Goal: Task Accomplishment & Management: Complete application form

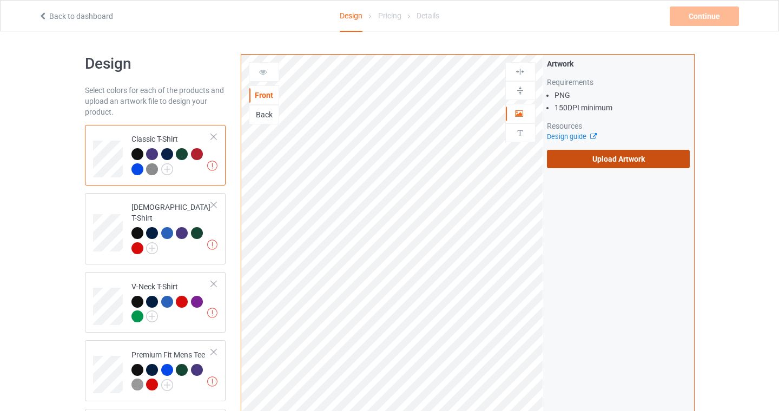
click at [592, 165] on label "Upload Artwork" at bounding box center [618, 159] width 143 height 18
click at [0, 0] on input "Upload Artwork" at bounding box center [0, 0] width 0 height 0
click at [628, 165] on label "Upload Artwork" at bounding box center [618, 159] width 143 height 18
click at [0, 0] on input "Upload Artwork" at bounding box center [0, 0] width 0 height 0
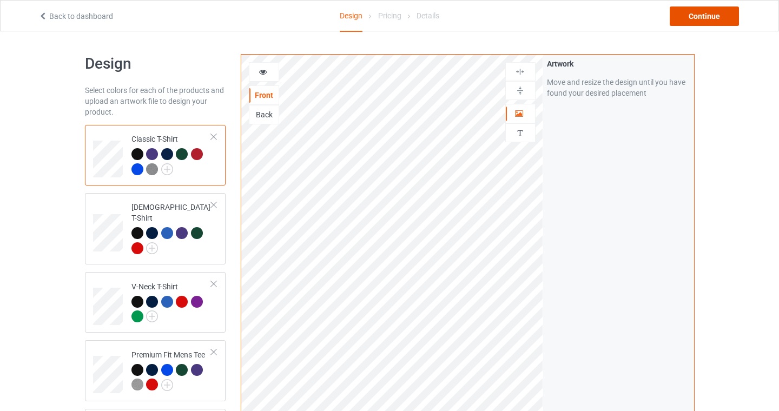
click at [693, 16] on div "Continue" at bounding box center [704, 15] width 69 height 19
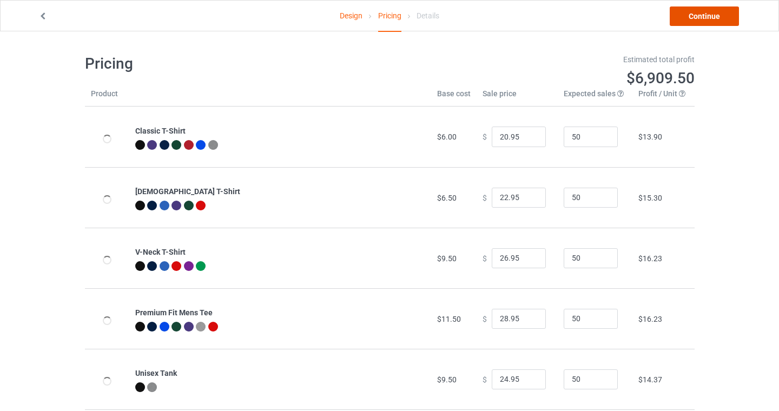
click at [722, 15] on link "Continue" at bounding box center [704, 15] width 69 height 19
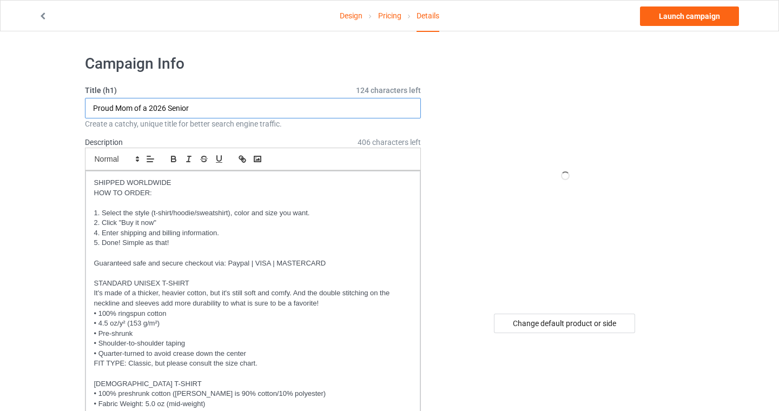
click at [120, 108] on input "Proud Mom of a 2026 Senior" at bounding box center [253, 108] width 337 height 21
type input "Proud Oma of a 2026 Senior"
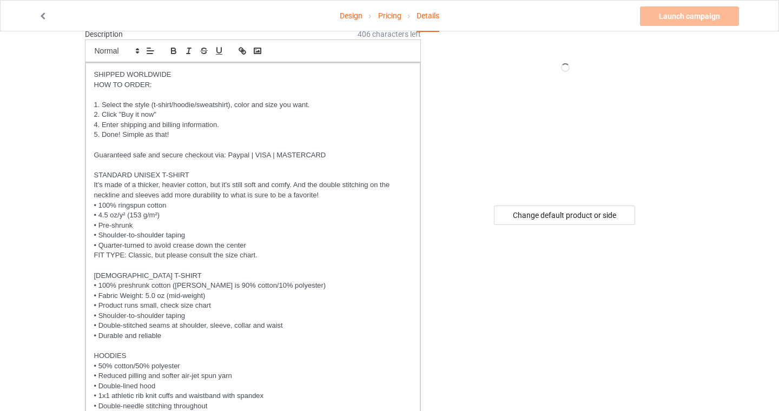
scroll to position [505, 0]
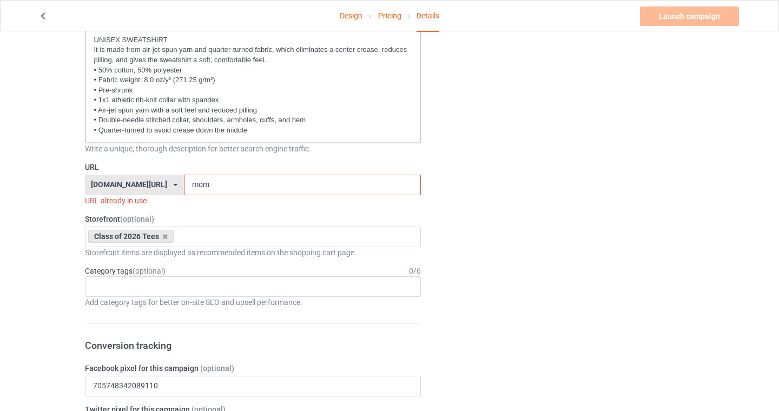
drag, startPoint x: 220, startPoint y: 183, endPoint x: 162, endPoint y: 183, distance: 58.4
click at [162, 183] on div "seniors2026.com/ bach2basics.com/ classof2021apparel.com/ classof2022apparel.co…" at bounding box center [253, 185] width 337 height 21
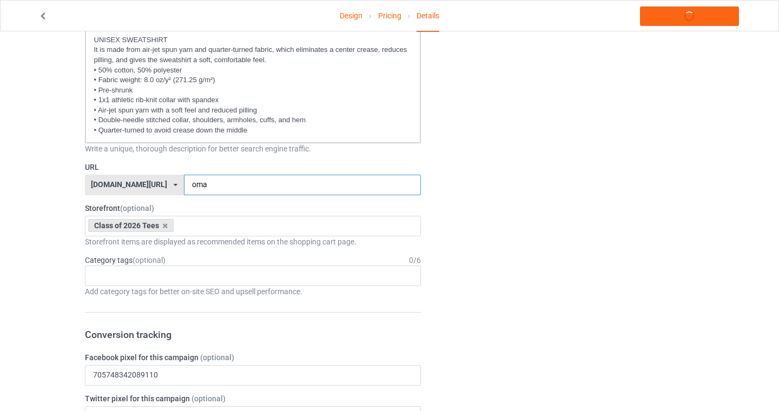
type input "oma"
click at [1, 200] on div "Design Pricing Details Launch campaign Campaign Info Title (h1) 124 characters …" at bounding box center [389, 382] width 779 height 1711
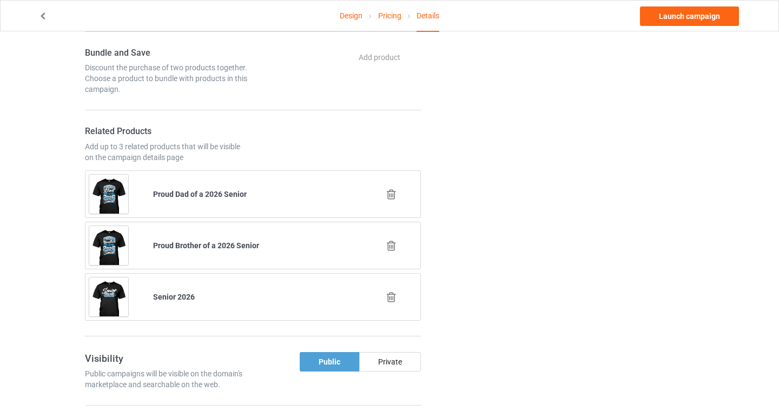
scroll to position [1047, 0]
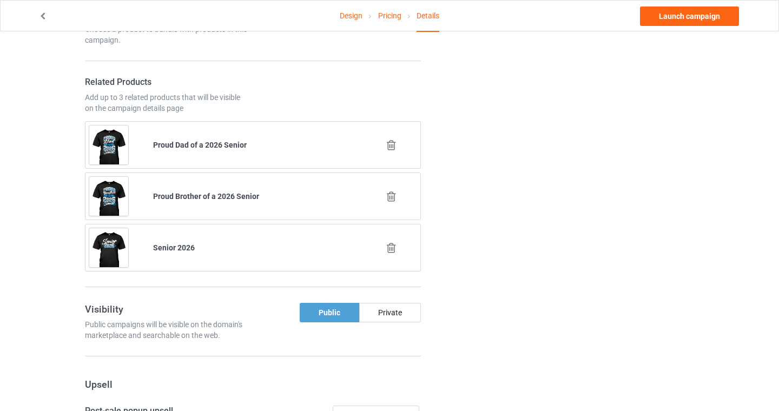
click at [390, 199] on icon at bounding box center [392, 196] width 14 height 11
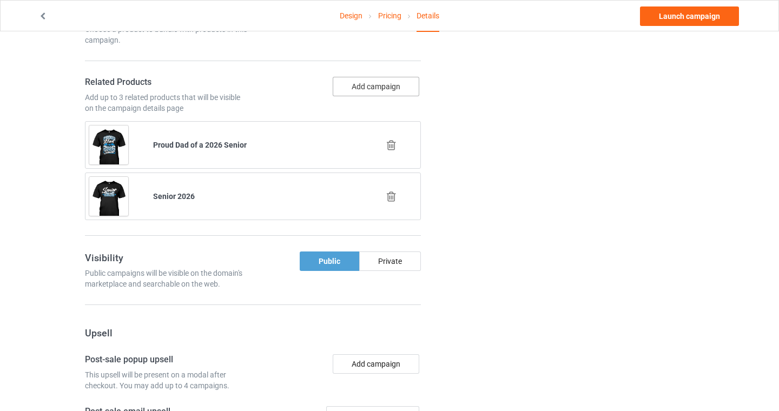
click at [383, 83] on button "Add campaign" at bounding box center [376, 86] width 87 height 19
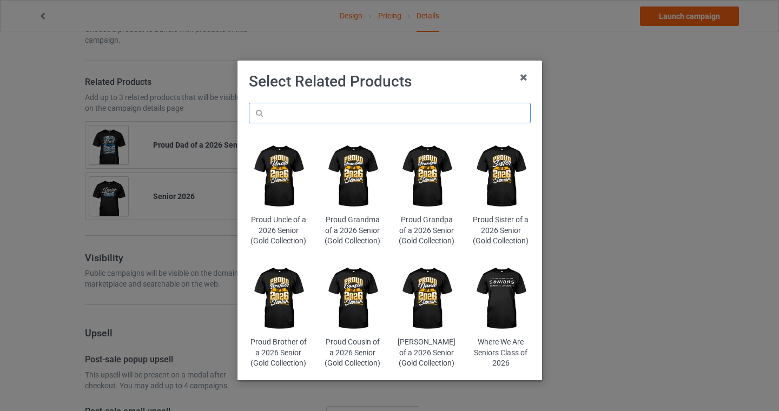
click at [348, 113] on input "text" at bounding box center [390, 113] width 282 height 21
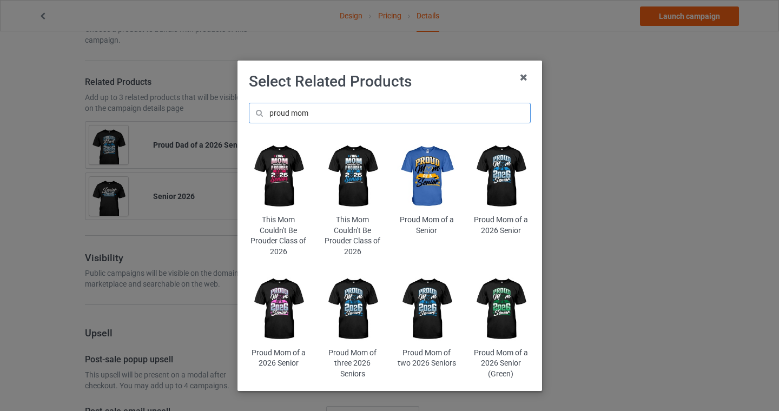
type input "proud mom"
click at [502, 184] on img at bounding box center [500, 177] width 59 height 74
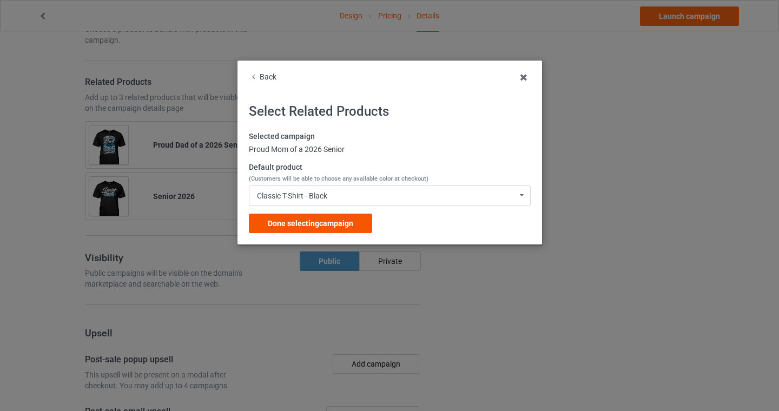
click at [305, 229] on div "Done selecting campaign" at bounding box center [310, 223] width 123 height 19
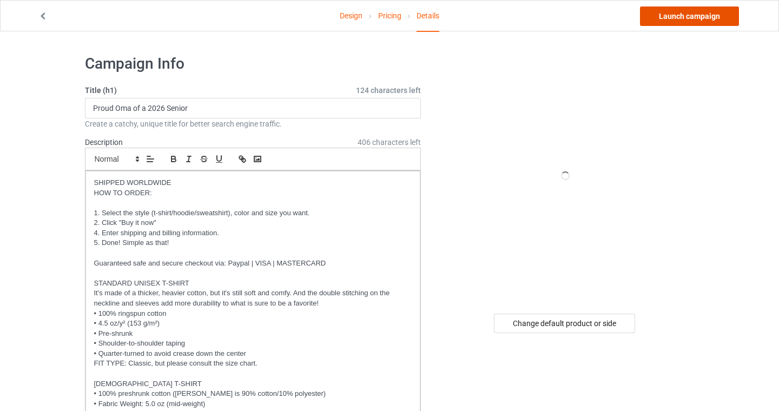
click at [700, 14] on link "Launch campaign" at bounding box center [689, 15] width 99 height 19
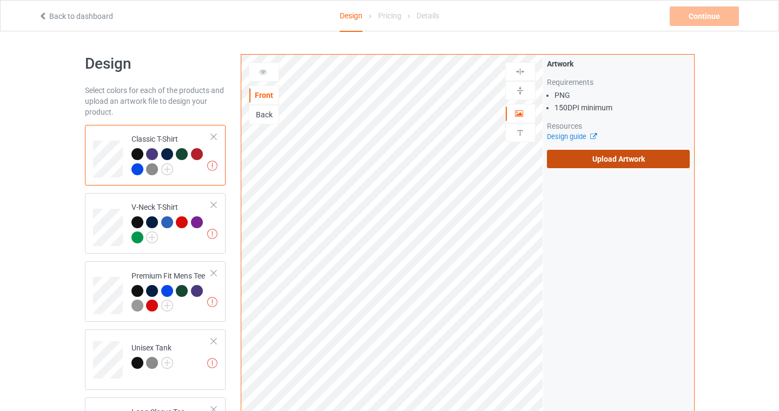
click at [648, 155] on label "Upload Artwork" at bounding box center [618, 159] width 143 height 18
click at [0, 0] on input "Upload Artwork" at bounding box center [0, 0] width 0 height 0
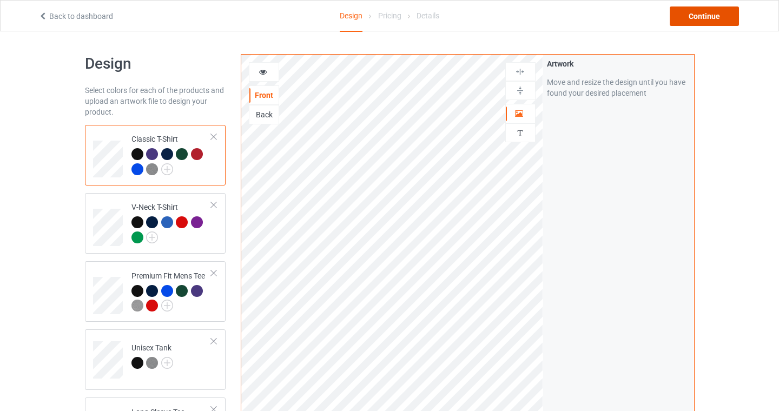
click at [708, 15] on div "Continue" at bounding box center [704, 15] width 69 height 19
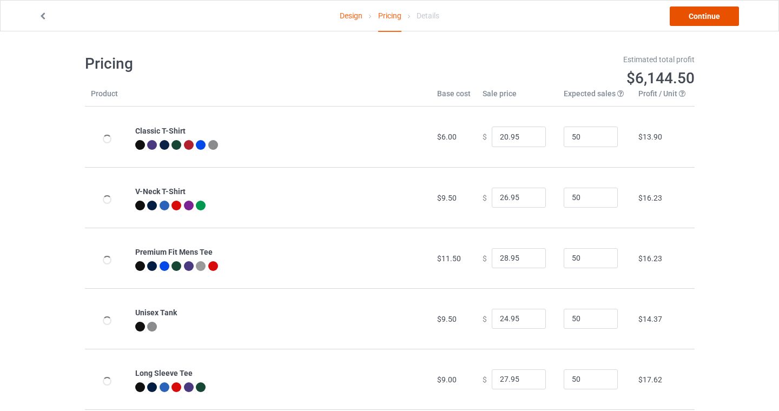
click at [703, 15] on link "Continue" at bounding box center [704, 15] width 69 height 19
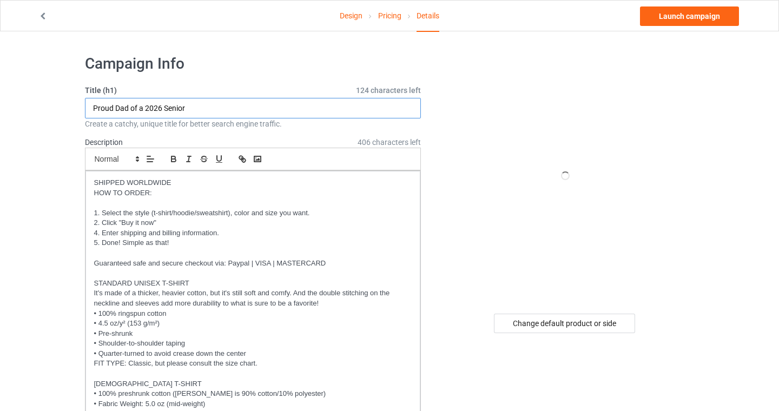
click at [120, 108] on input "Proud Dad of a 2026 Senior" at bounding box center [253, 108] width 337 height 21
type input "Proud Opa of a 2026 Senior"
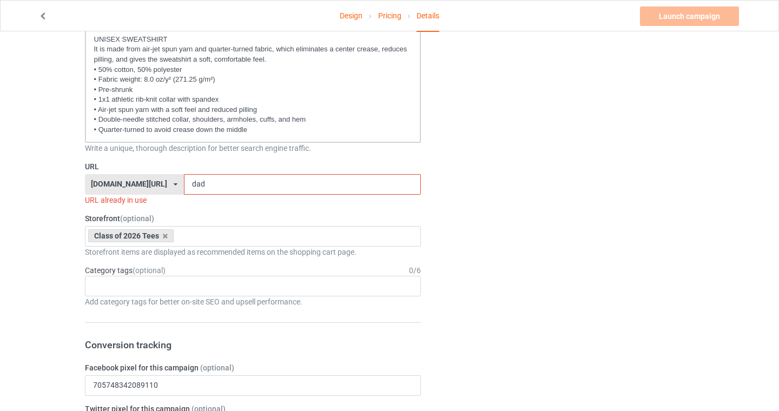
scroll to position [595, 0]
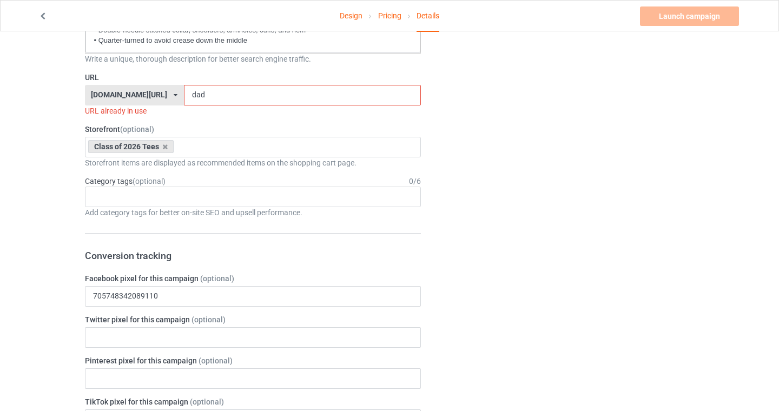
drag, startPoint x: 195, startPoint y: 93, endPoint x: 148, endPoint y: 93, distance: 47.1
click at [148, 93] on div "seniors2026.com/ bach2basics.com/ classof2021apparel.com/ classof2022apparel.co…" at bounding box center [253, 95] width 337 height 21
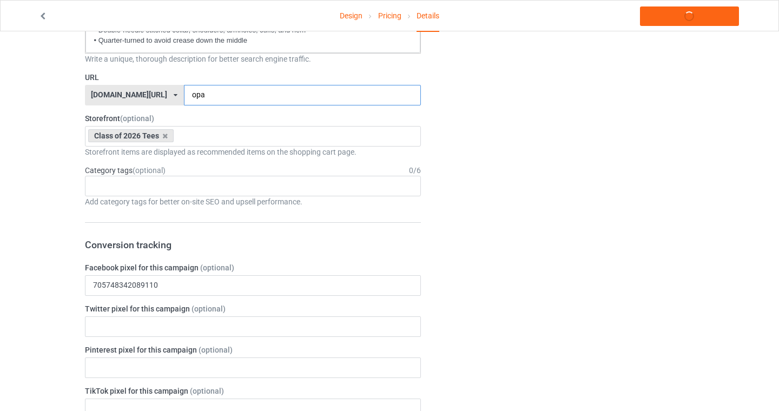
type input "opa"
click at [23, 190] on div "Design Pricing Details Launch campaign Campaign Info Title (h1) 124 characters …" at bounding box center [389, 292] width 779 height 1711
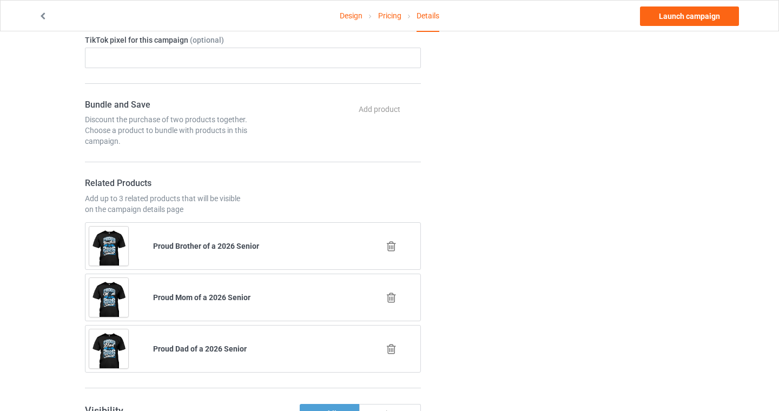
scroll to position [344, 0]
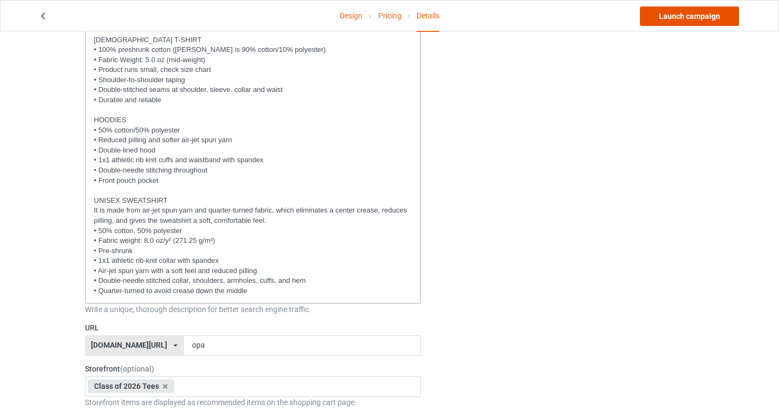
click at [688, 19] on link "Launch campaign" at bounding box center [689, 15] width 99 height 19
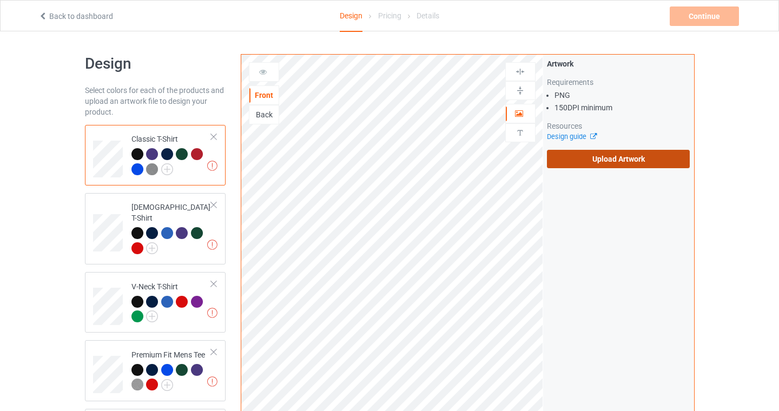
click at [600, 162] on label "Upload Artwork" at bounding box center [618, 159] width 143 height 18
click at [0, 0] on input "Upload Artwork" at bounding box center [0, 0] width 0 height 0
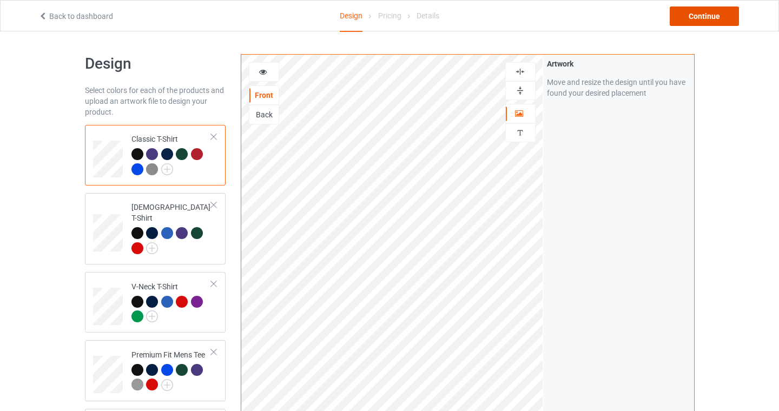
click at [728, 15] on div "Continue" at bounding box center [704, 15] width 69 height 19
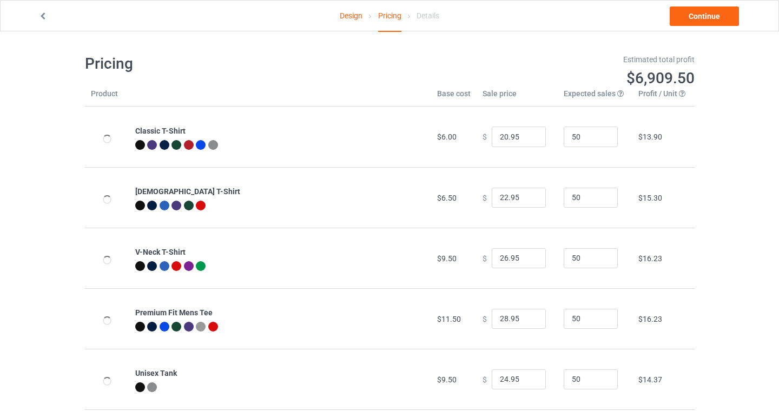
click at [313, 151] on div at bounding box center [280, 146] width 291 height 12
click at [352, 15] on link "Design" at bounding box center [351, 16] width 23 height 30
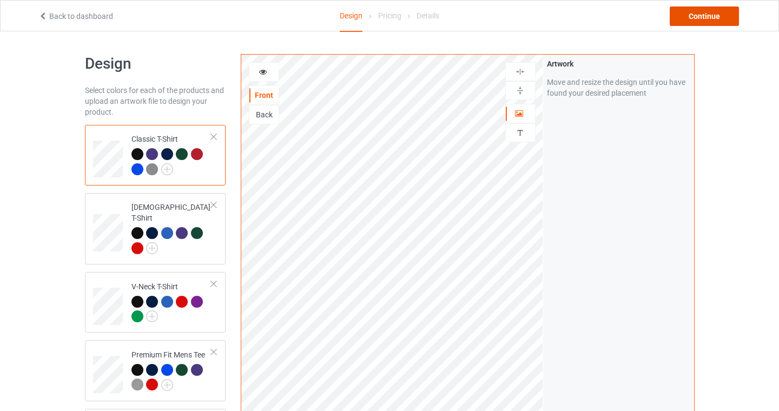
click at [714, 15] on div "Continue" at bounding box center [704, 15] width 69 height 19
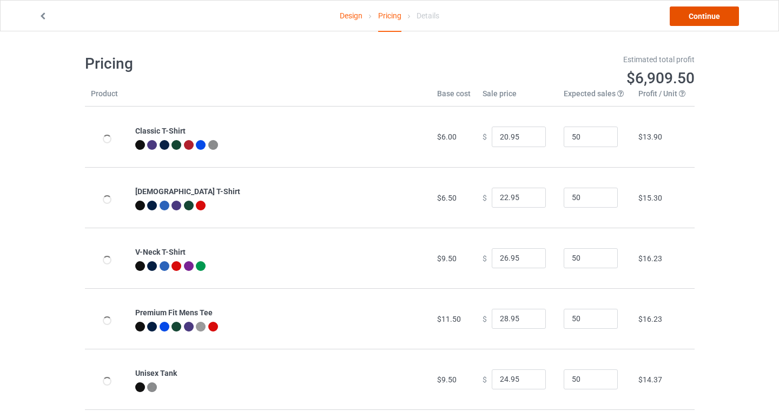
click at [712, 14] on link "Continue" at bounding box center [704, 15] width 69 height 19
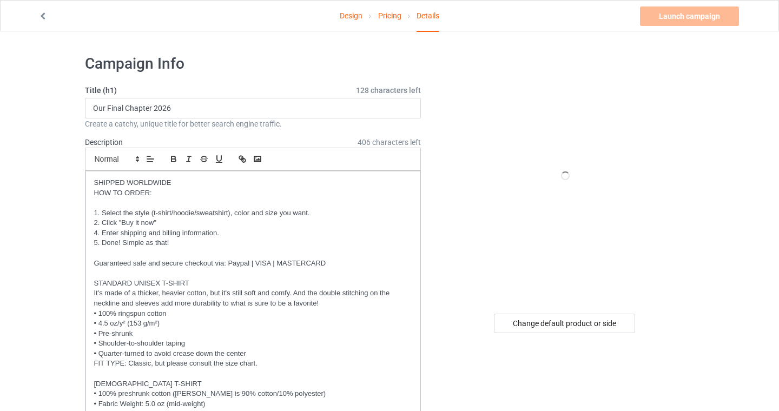
click at [255, 55] on h1 "Campaign Info" at bounding box center [253, 63] width 337 height 19
drag, startPoint x: 150, startPoint y: 109, endPoint x: 48, endPoint y: 106, distance: 102.3
type input "Senior Mom Class of 2026"
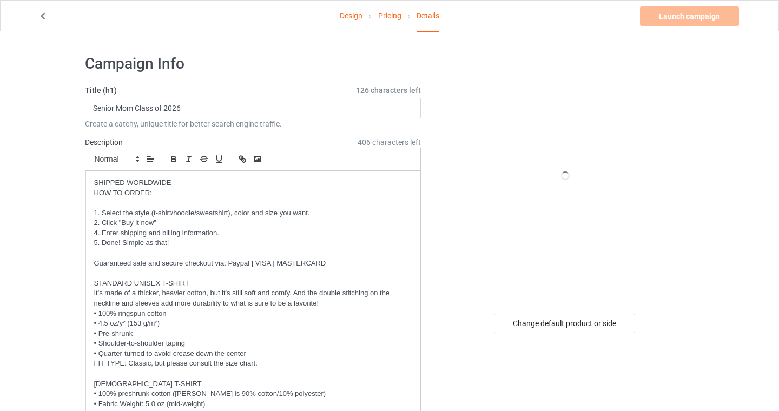
click at [181, 64] on h1 "Campaign Info" at bounding box center [253, 63] width 337 height 19
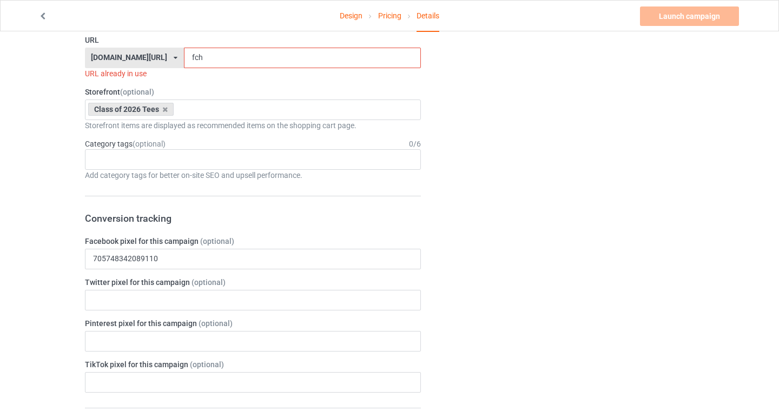
scroll to position [567, 0]
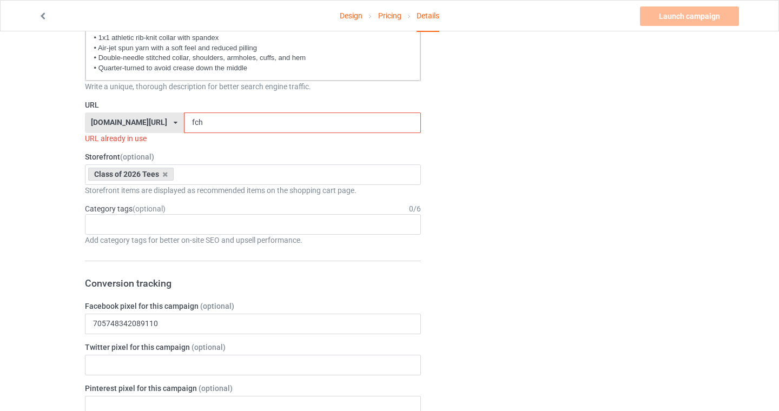
click at [190, 116] on input "fch" at bounding box center [302, 123] width 237 height 21
drag, startPoint x: 190, startPoint y: 122, endPoint x: 126, endPoint y: 122, distance: 64.4
click at [128, 122] on div "seniors2026.com/ bach2basics.com/ classof2021apparel.com/ classof2022apparel.co…" at bounding box center [253, 123] width 337 height 21
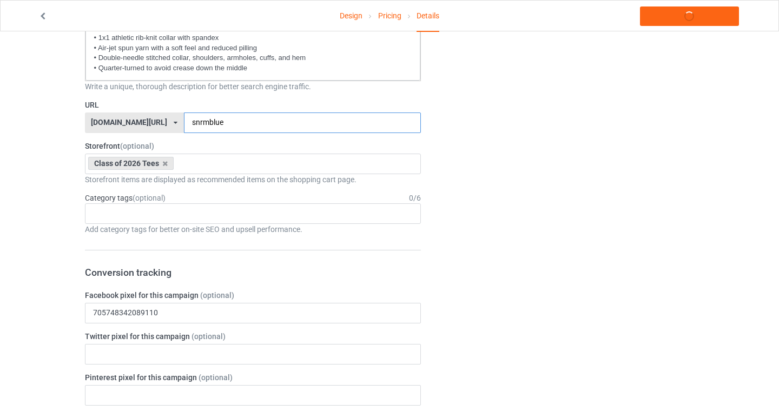
type input "snrmblue"
click at [67, 197] on div "Design Pricing Details Launch campaign Campaign Info Title (h1) 126 characters …" at bounding box center [389, 319] width 779 height 1711
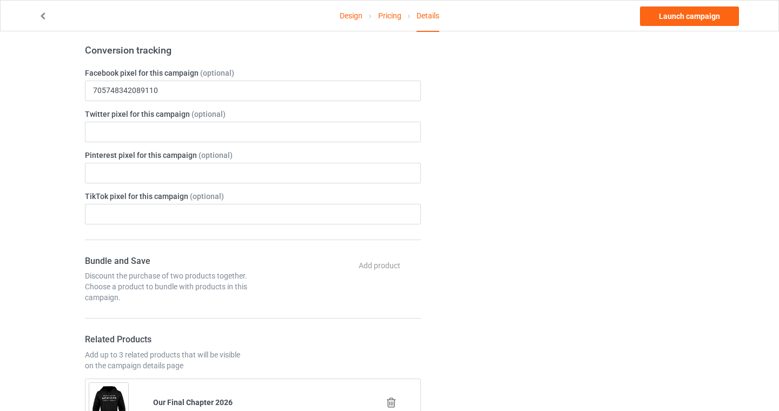
scroll to position [985, 0]
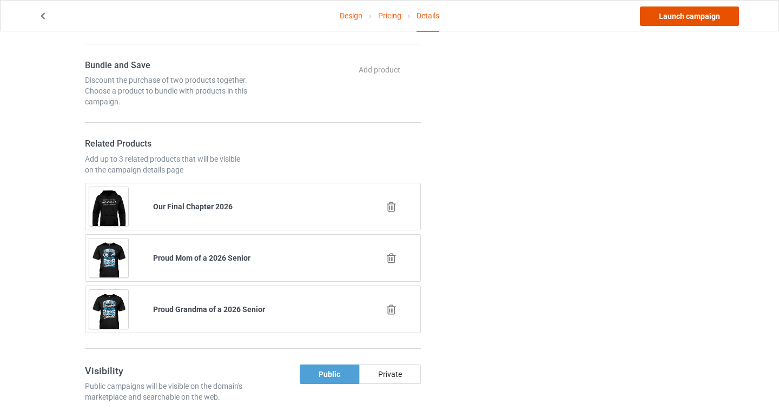
click at [715, 19] on link "Launch campaign" at bounding box center [689, 15] width 99 height 19
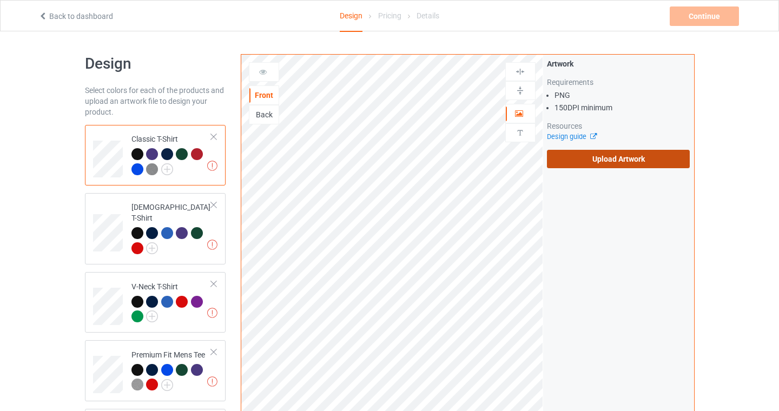
click at [621, 161] on label "Upload Artwork" at bounding box center [618, 159] width 143 height 18
click at [0, 0] on input "Upload Artwork" at bounding box center [0, 0] width 0 height 0
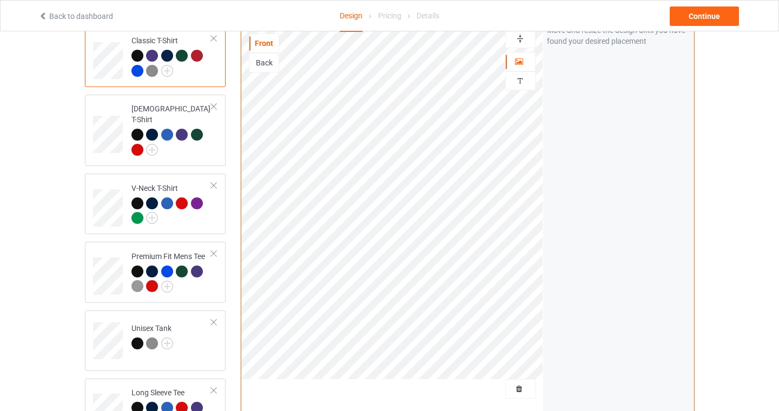
scroll to position [5, 0]
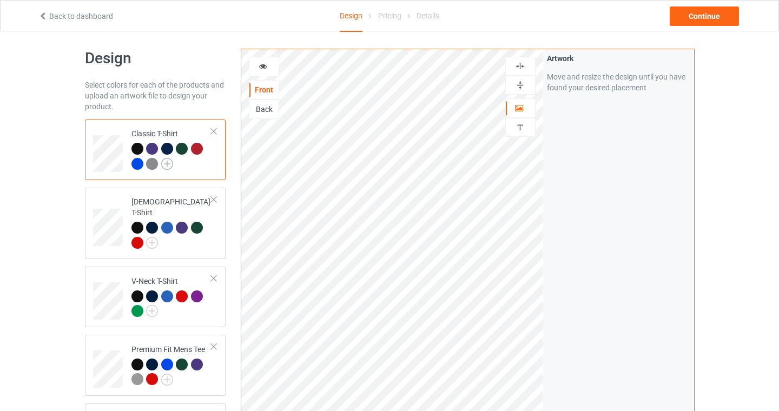
click at [166, 165] on img at bounding box center [167, 164] width 12 height 12
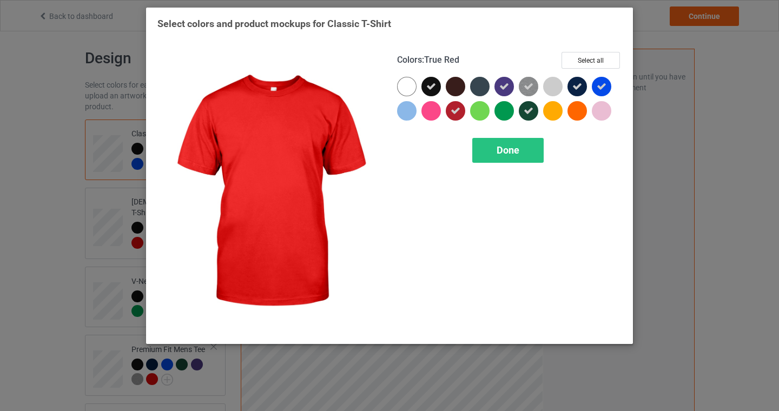
click at [457, 116] on div at bounding box center [455, 110] width 19 height 19
click at [501, 159] on div "Done" at bounding box center [507, 150] width 71 height 25
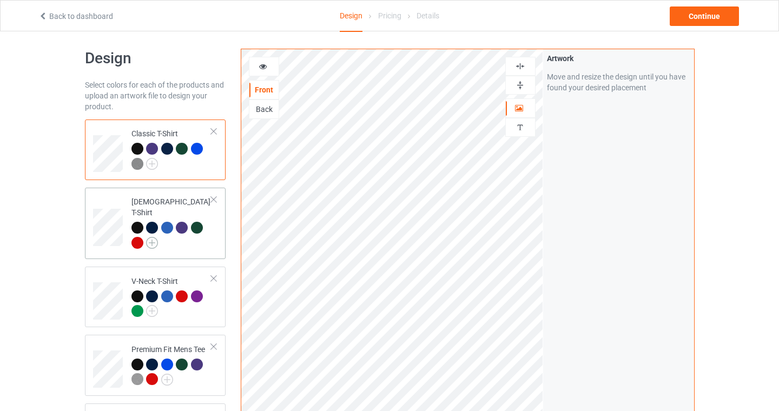
click at [148, 237] on img at bounding box center [152, 243] width 12 height 12
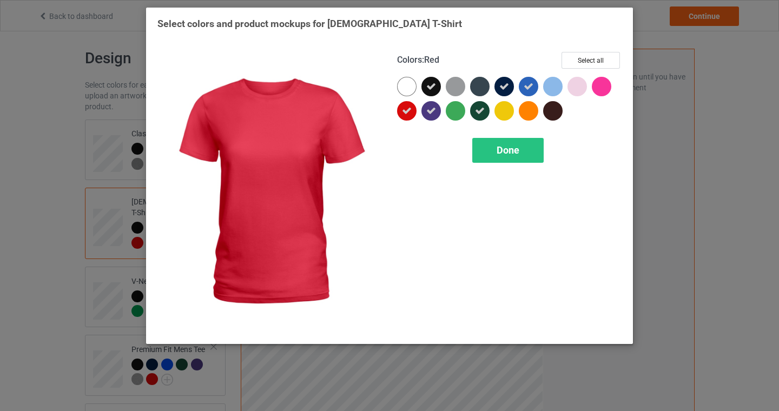
click at [412, 108] on div at bounding box center [406, 110] width 19 height 19
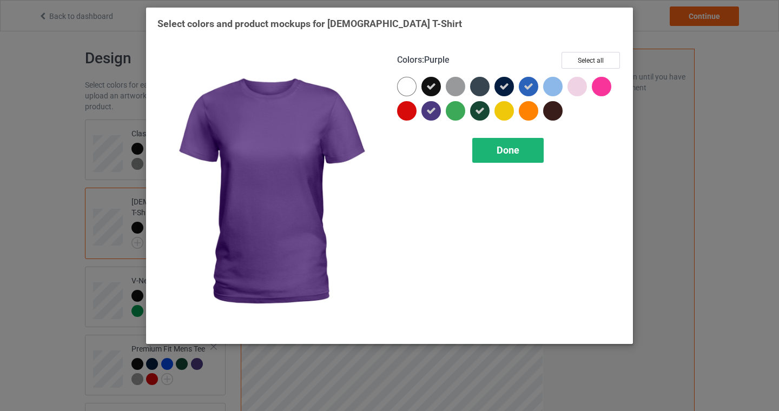
click at [490, 153] on div "Done" at bounding box center [507, 150] width 71 height 25
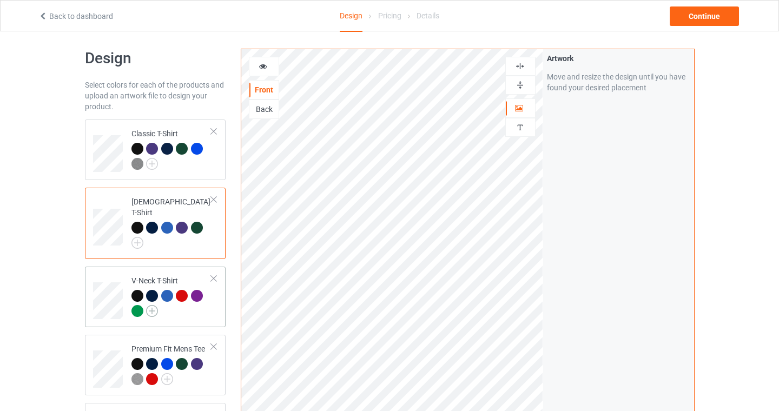
click at [153, 305] on img at bounding box center [152, 311] width 12 height 12
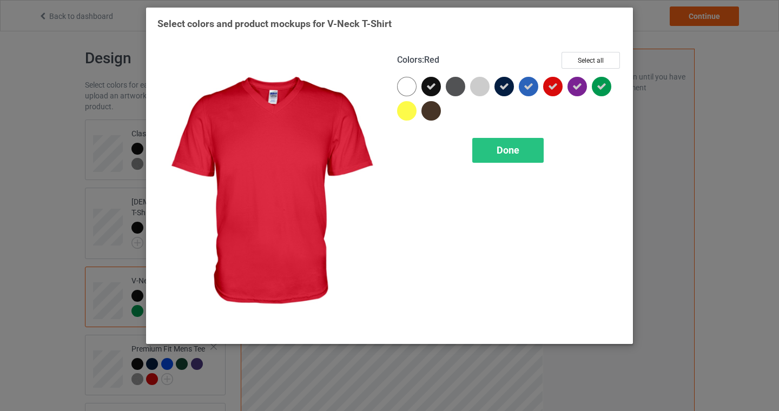
click at [554, 91] on icon at bounding box center [553, 87] width 10 height 10
click at [522, 167] on div "Colors : Red Select all Done" at bounding box center [510, 192] width 240 height 296
click at [518, 150] on span "Done" at bounding box center [508, 149] width 23 height 11
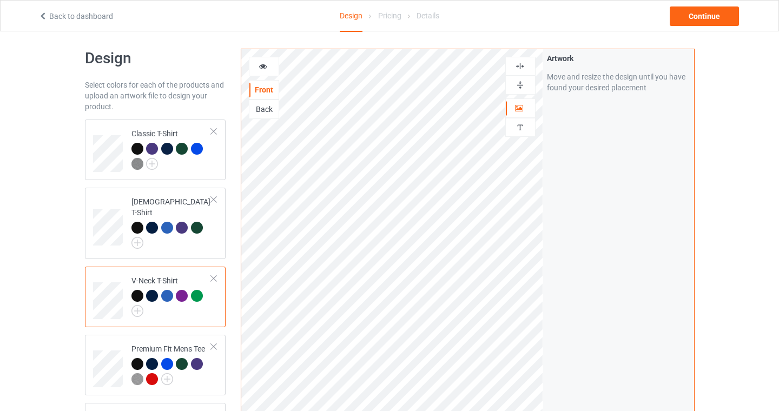
scroll to position [140, 0]
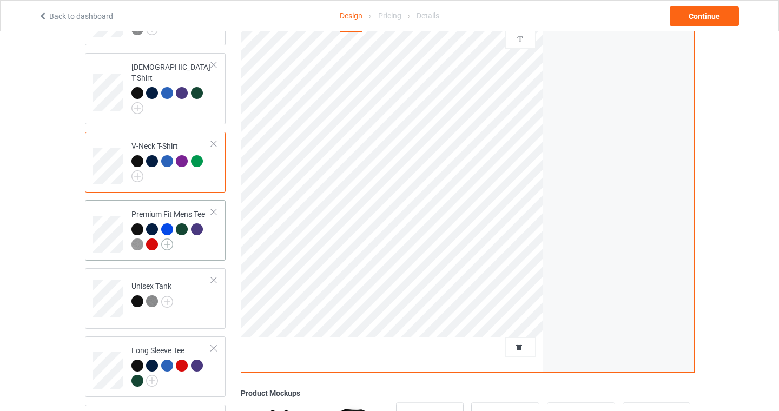
click at [167, 239] on img at bounding box center [167, 245] width 12 height 12
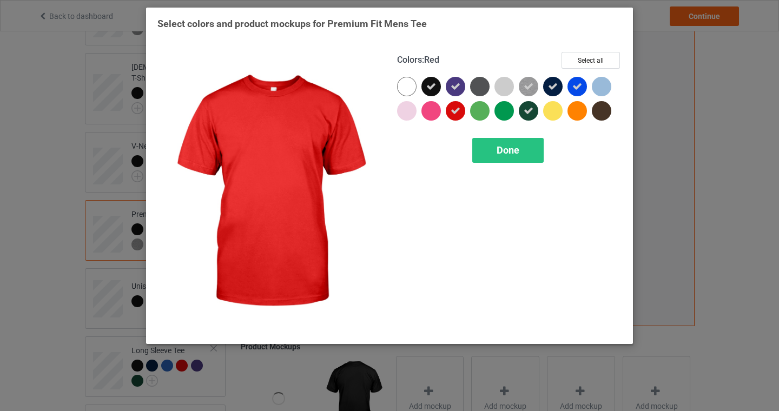
click at [456, 115] on div at bounding box center [455, 110] width 19 height 19
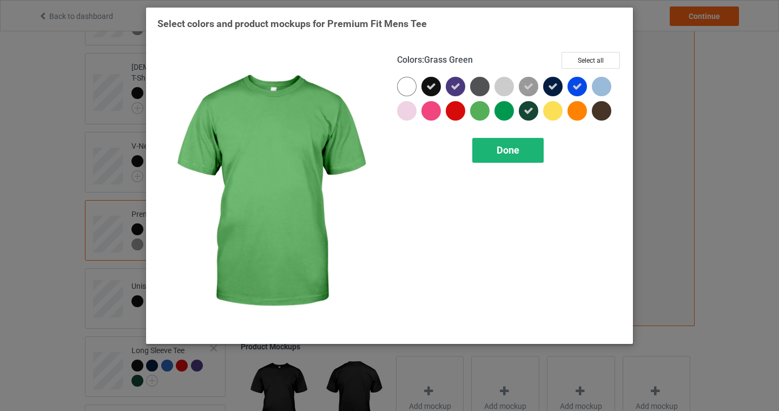
click at [523, 142] on div "Done" at bounding box center [507, 150] width 71 height 25
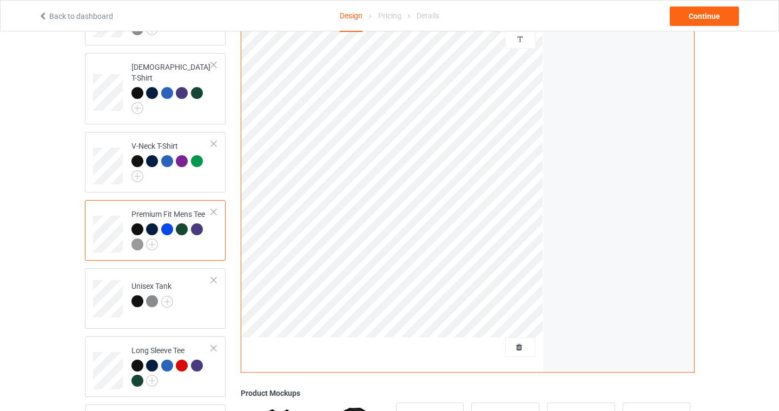
scroll to position [327, 0]
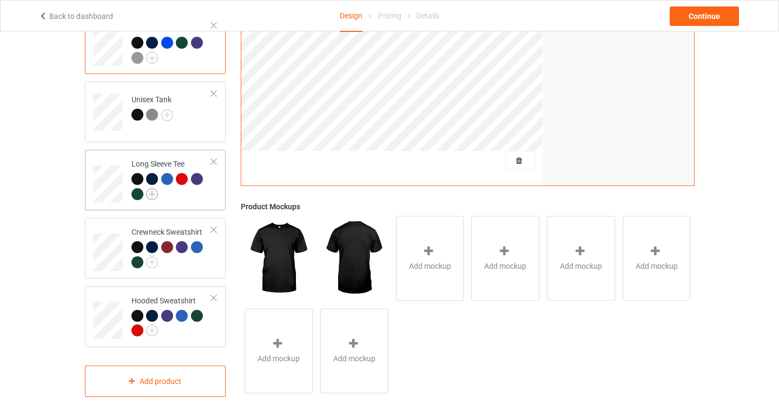
click at [151, 188] on img at bounding box center [152, 194] width 12 height 12
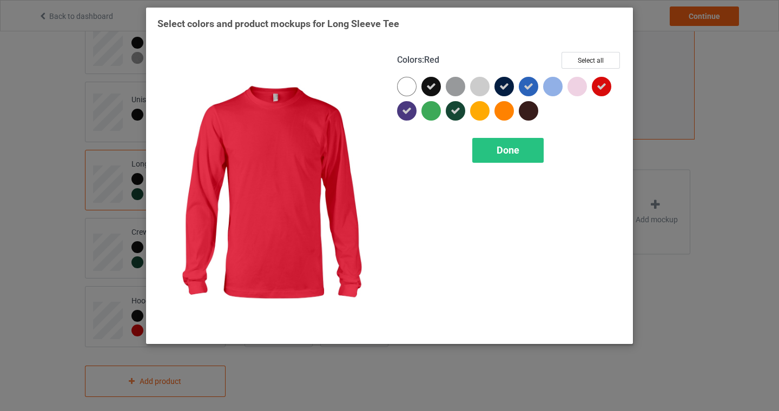
click at [602, 85] on icon at bounding box center [602, 87] width 10 height 10
click at [519, 147] on span "Done" at bounding box center [508, 149] width 23 height 11
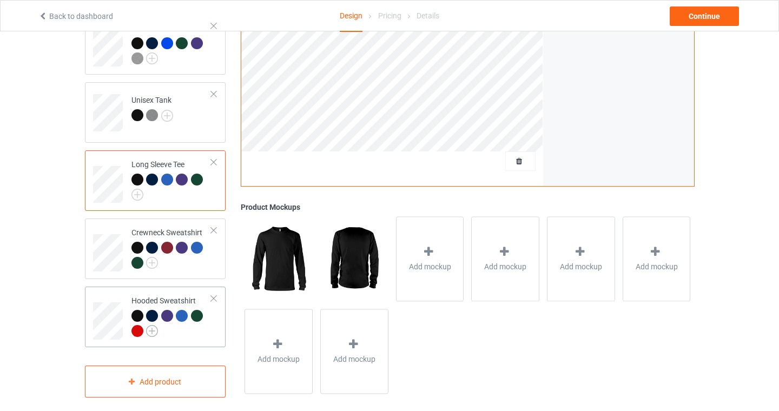
click at [152, 325] on img at bounding box center [152, 331] width 12 height 12
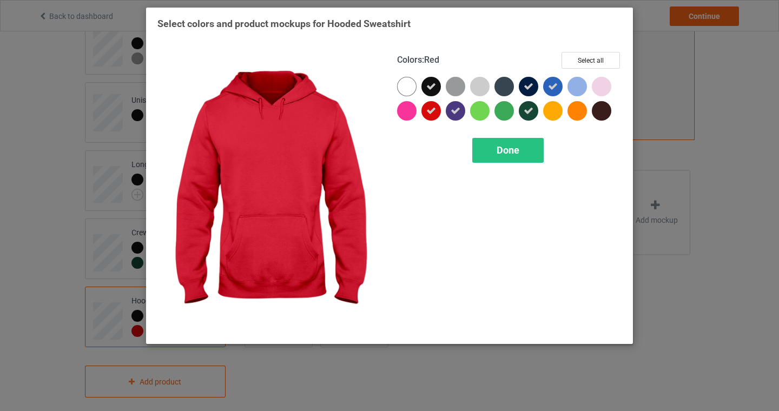
click at [431, 112] on icon at bounding box center [431, 111] width 10 height 10
click at [523, 154] on div "Done" at bounding box center [507, 150] width 71 height 25
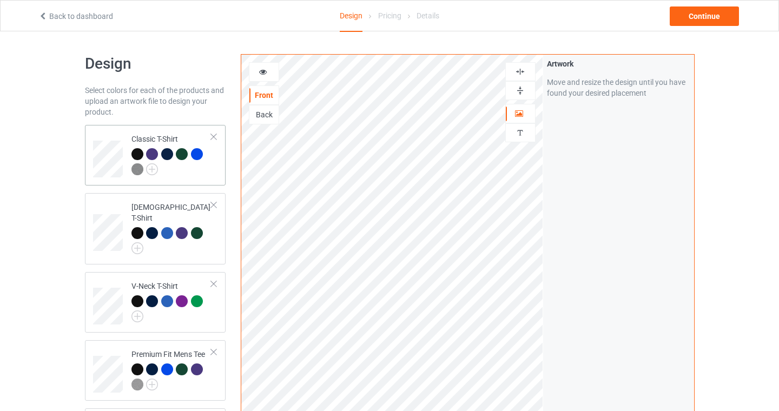
click at [198, 180] on td "Classic T-Shirt" at bounding box center [172, 155] width 93 height 52
click at [700, 10] on div "Continue" at bounding box center [704, 15] width 69 height 19
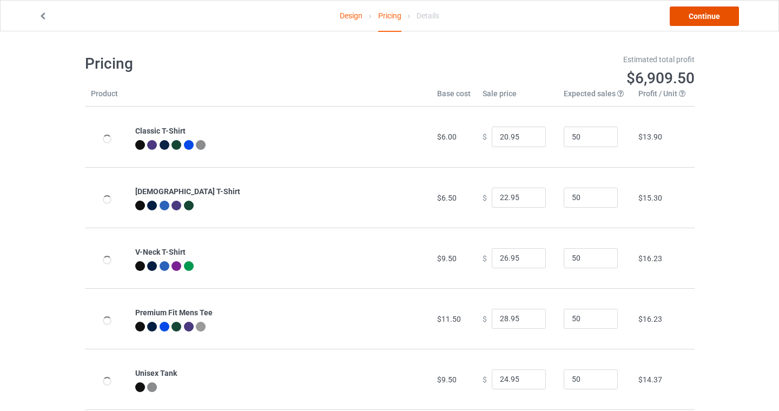
click at [700, 11] on link "Continue" at bounding box center [704, 15] width 69 height 19
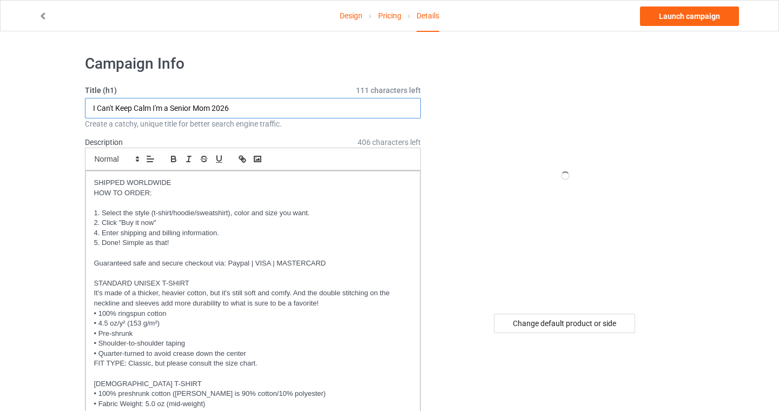
click at [167, 106] on input "I Can't Keep Calm I'm a Senior Mom 2026" at bounding box center [253, 108] width 337 height 21
drag, startPoint x: 172, startPoint y: 107, endPoint x: 36, endPoint y: 106, distance: 135.8
click at [183, 112] on input "Senior Mom 2026" at bounding box center [253, 108] width 337 height 21
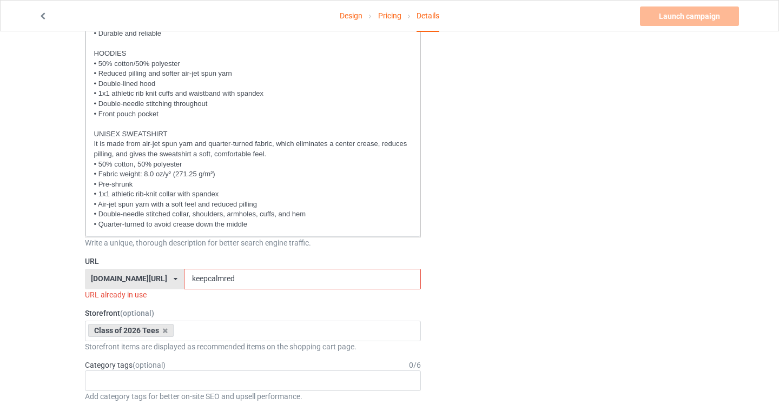
scroll to position [451, 0]
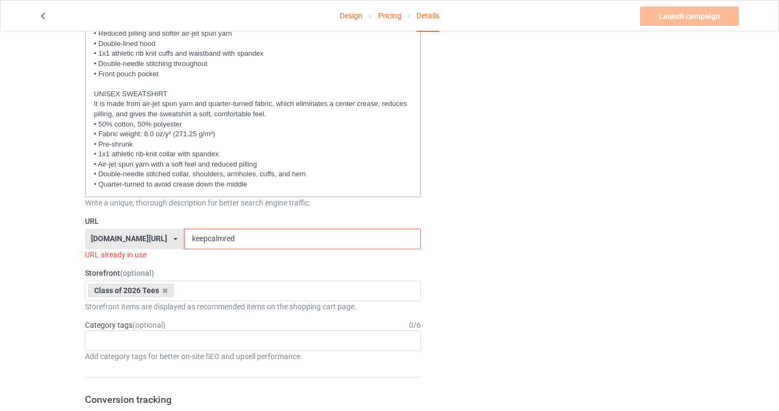
type input "Senior Mom 2026 (Red)"
drag, startPoint x: 226, startPoint y: 238, endPoint x: 106, endPoint y: 238, distance: 119.6
click at [112, 238] on div "[DOMAIN_NAME][URL] [DOMAIN_NAME][URL] [DOMAIN_NAME][URL] [DOMAIN_NAME][URL] [DO…" at bounding box center [253, 239] width 337 height 21
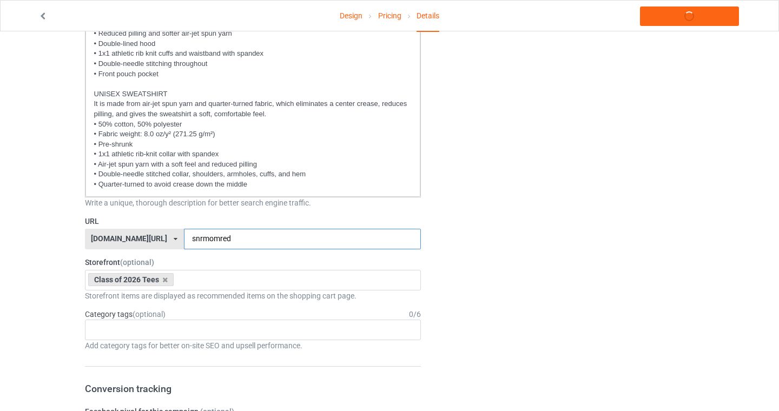
type input "snrmomred"
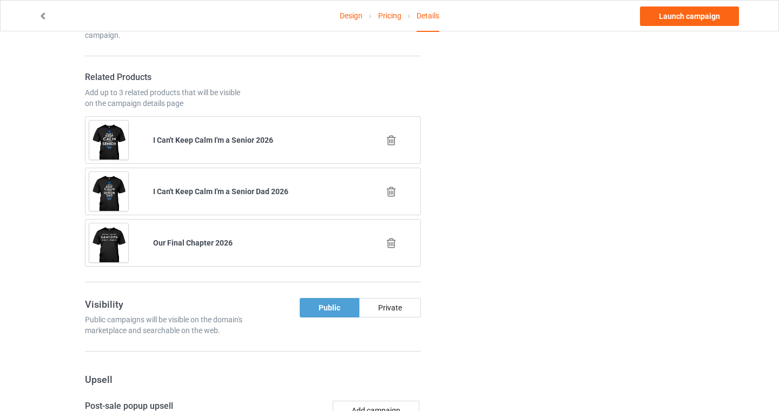
scroll to position [1104, 0]
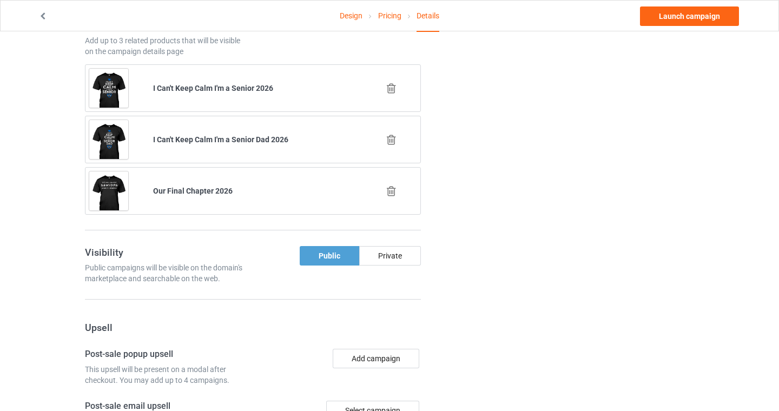
click at [393, 141] on icon at bounding box center [392, 139] width 14 height 11
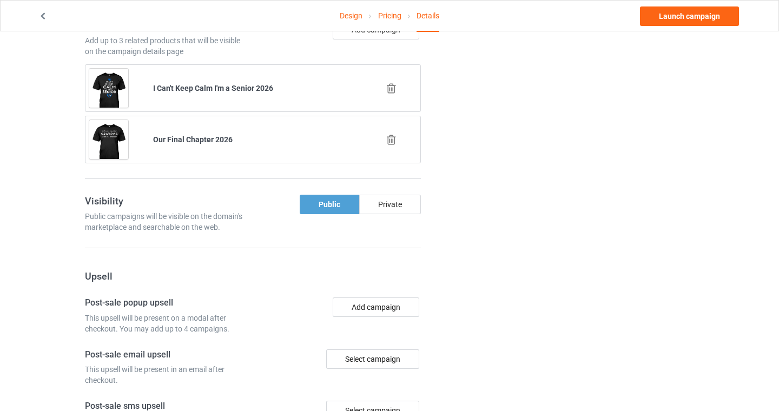
scroll to position [1074, 0]
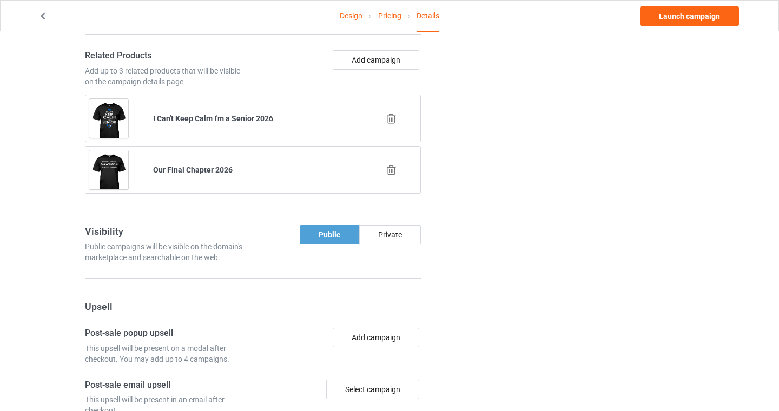
click at [391, 118] on icon at bounding box center [392, 118] width 14 height 11
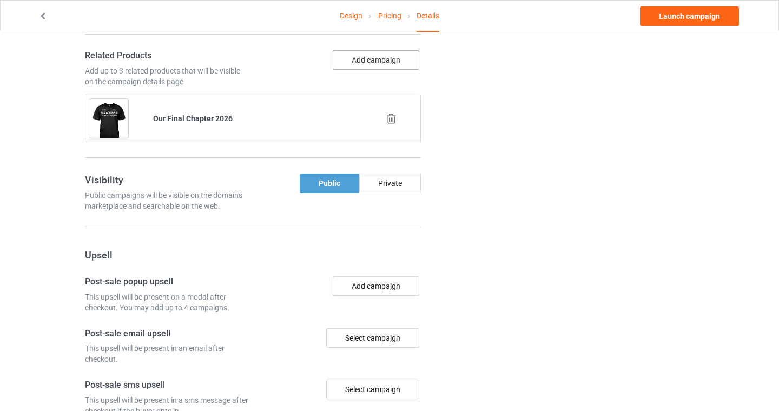
click at [364, 65] on button "Add campaign" at bounding box center [376, 59] width 87 height 19
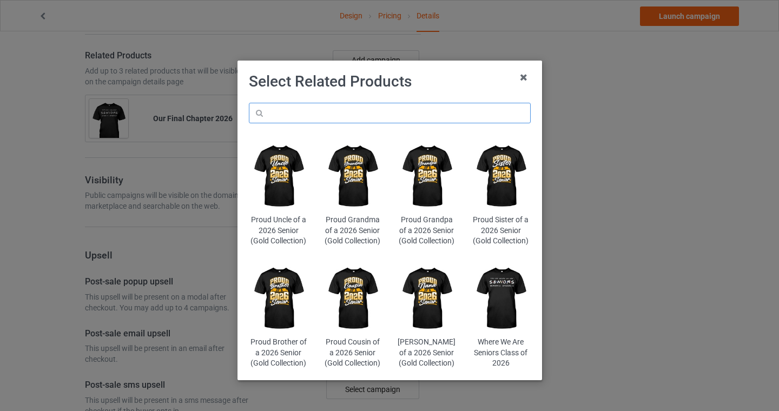
click at [338, 109] on input "text" at bounding box center [390, 113] width 282 height 21
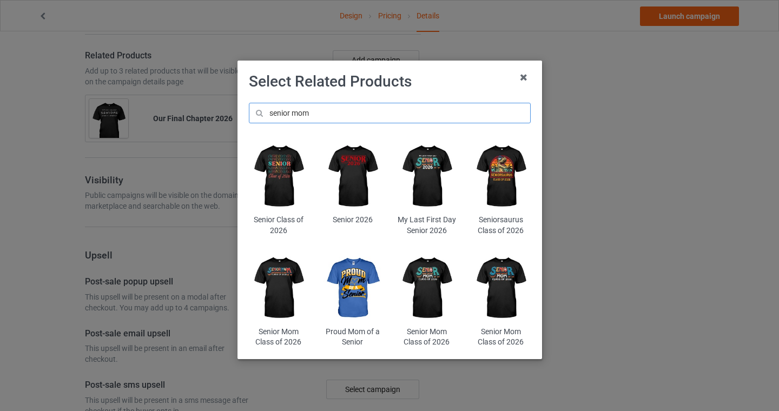
drag, startPoint x: 333, startPoint y: 119, endPoint x: 179, endPoint y: 71, distance: 161.8
click at [179, 71] on div "Select Related Products senior mom Senior Class of 2026 Senior 2026 My Last Fir…" at bounding box center [389, 205] width 779 height 411
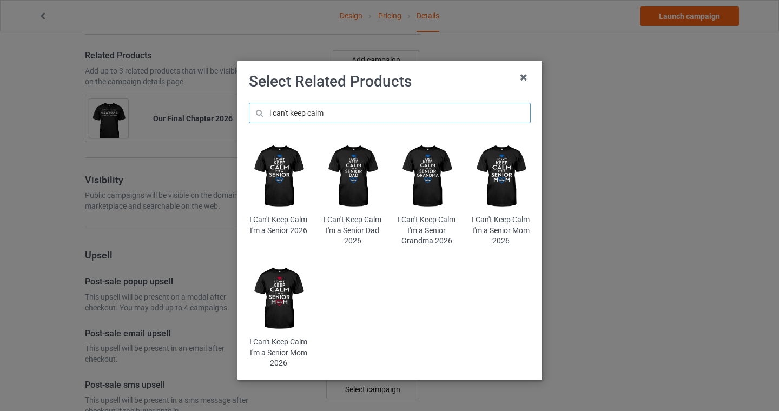
type input "i can't keep calm"
click at [348, 176] on img at bounding box center [352, 177] width 59 height 74
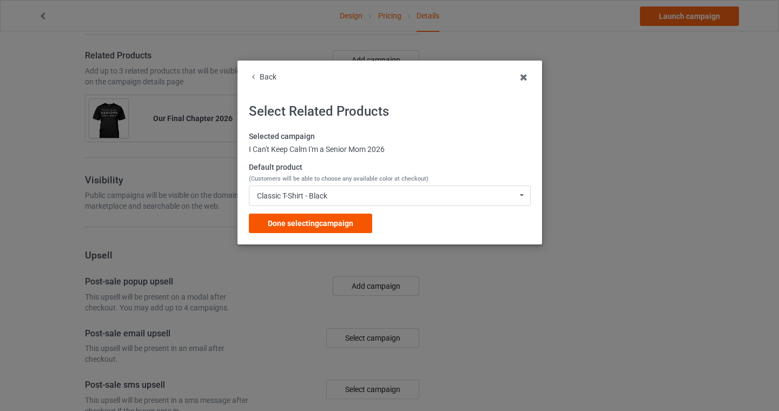
click at [344, 228] on div "Done selecting campaign" at bounding box center [310, 223] width 123 height 19
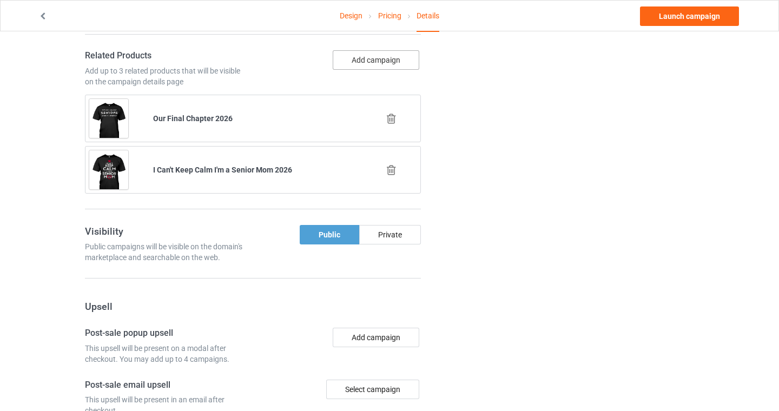
click at [354, 61] on button "Add campaign" at bounding box center [376, 59] width 87 height 19
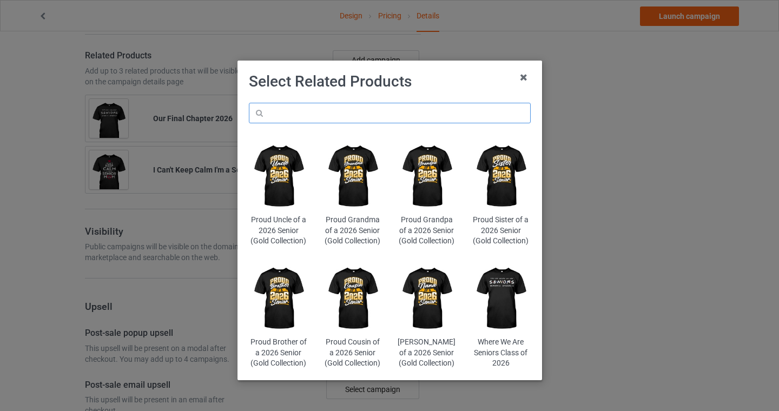
click at [338, 115] on input "text" at bounding box center [390, 113] width 282 height 21
type input "retro"
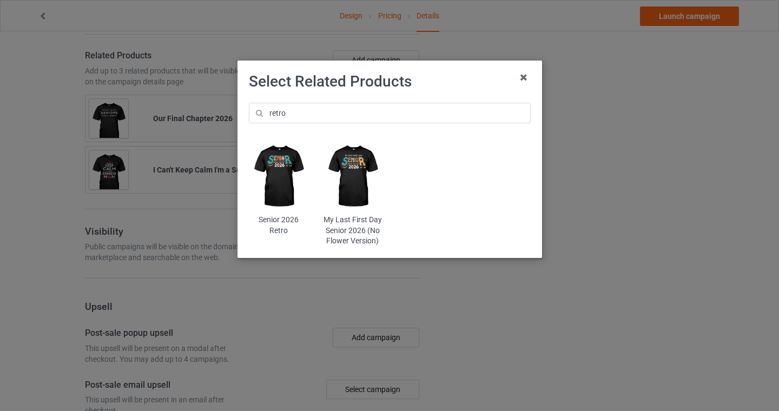
click at [285, 170] on img at bounding box center [278, 177] width 59 height 74
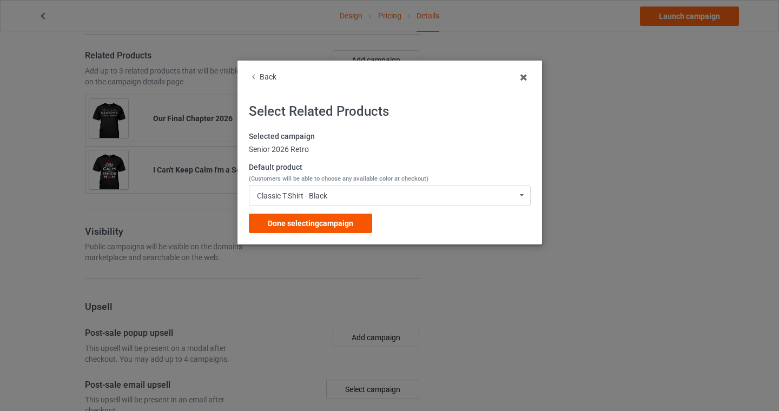
click at [307, 225] on span "Done selecting campaign" at bounding box center [310, 223] width 85 height 9
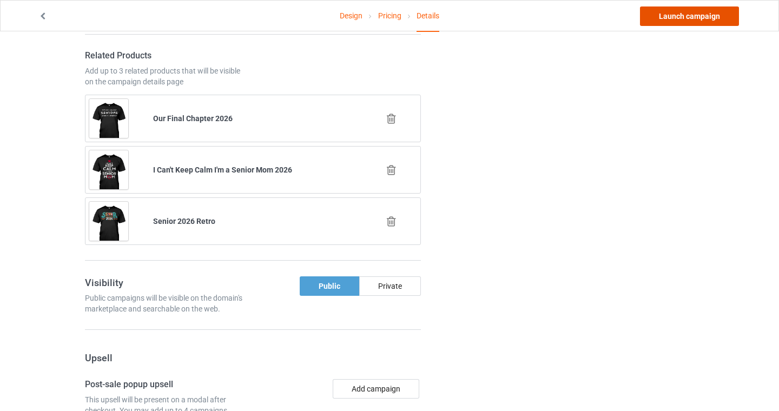
click at [694, 13] on link "Launch campaign" at bounding box center [689, 15] width 99 height 19
